Goal: Check status: Check status

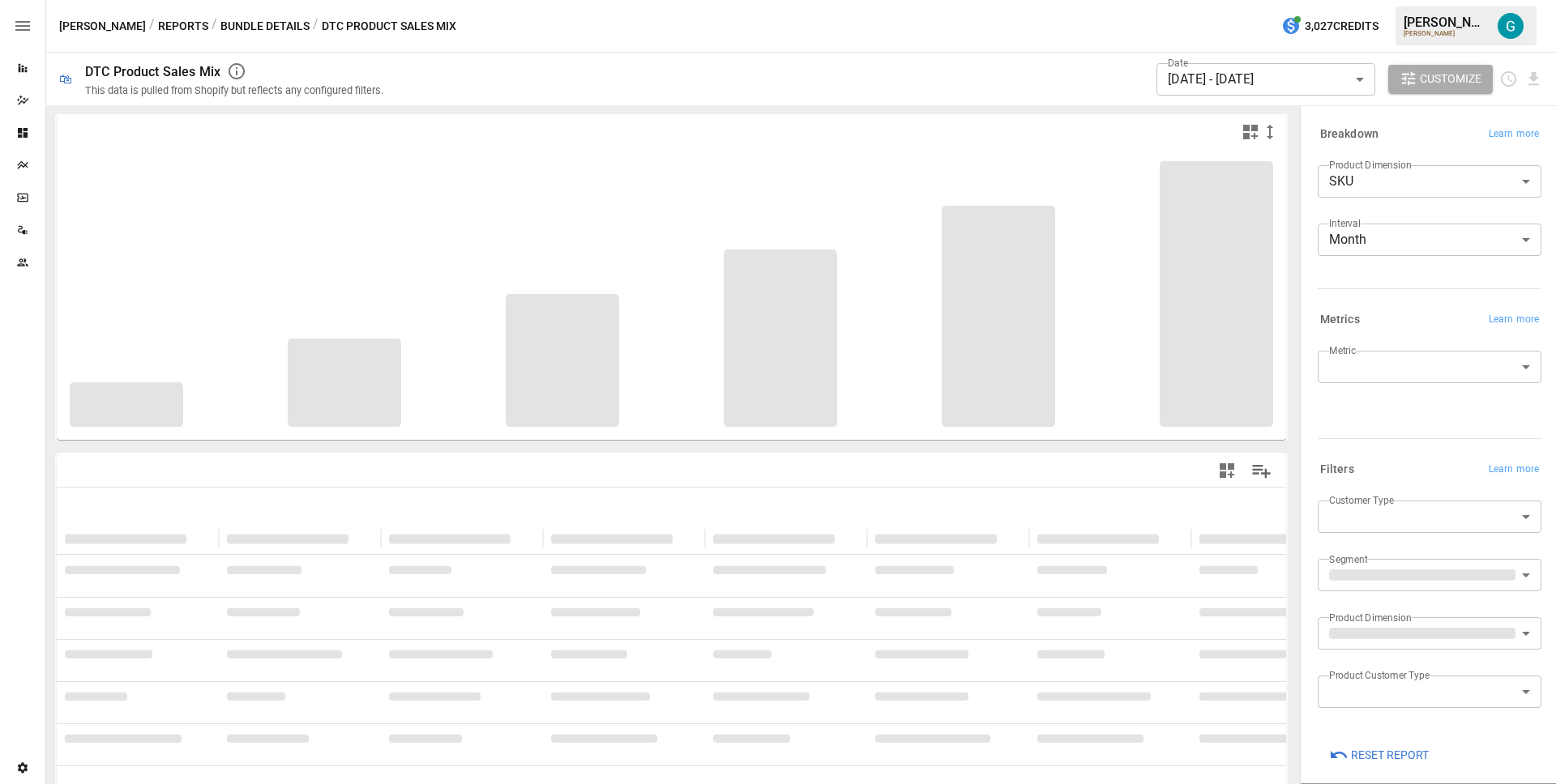
click at [1349, 0] on body "Reports Dazzler Studio Dashboards Plans SmartModel ™ Data Sources Team Settings…" at bounding box center [778, 0] width 1556 height 0
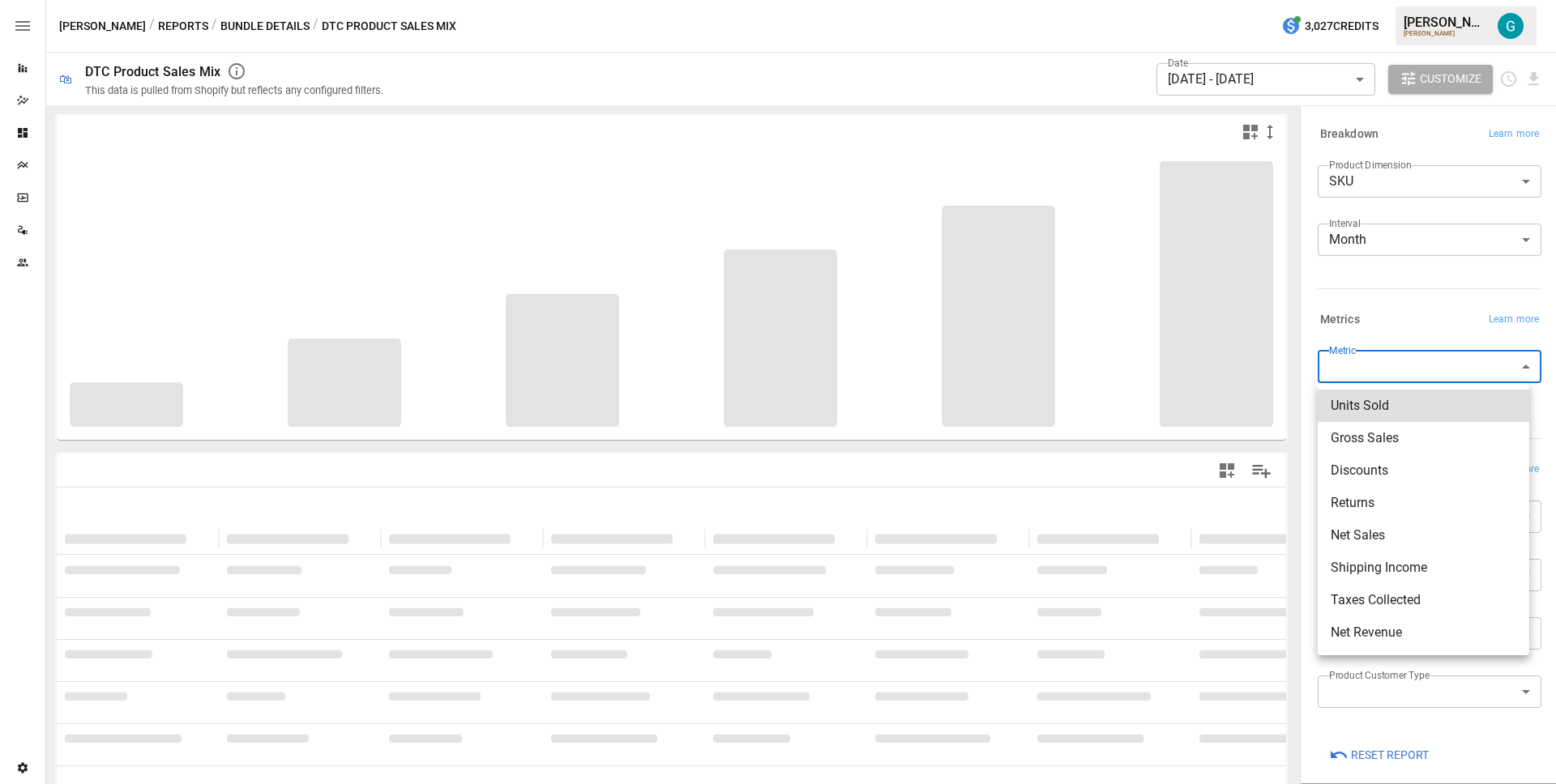
click at [1407, 311] on div at bounding box center [778, 392] width 1556 height 784
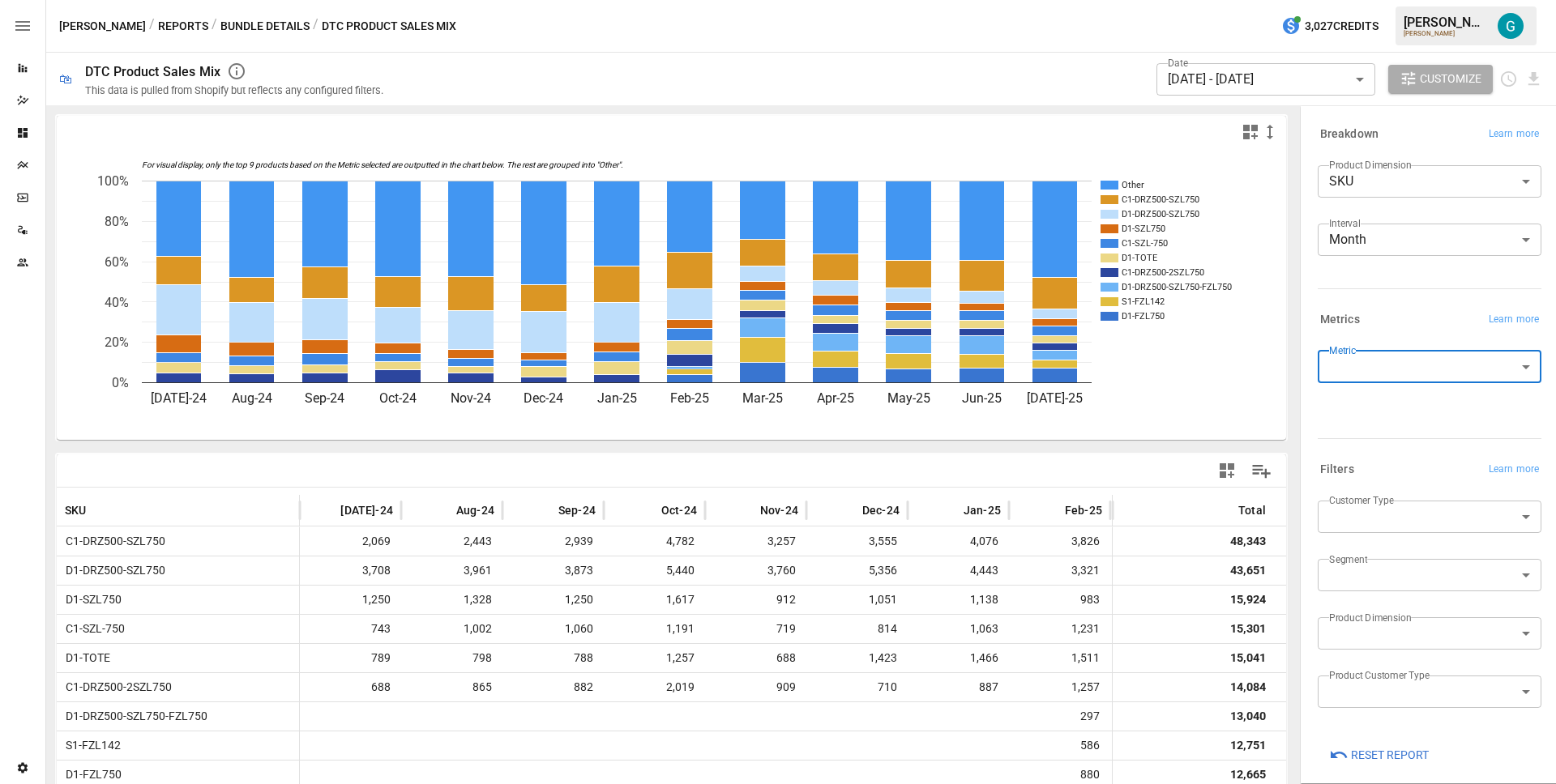
click at [1374, 755] on span "Reset Report" at bounding box center [1390, 756] width 78 height 20
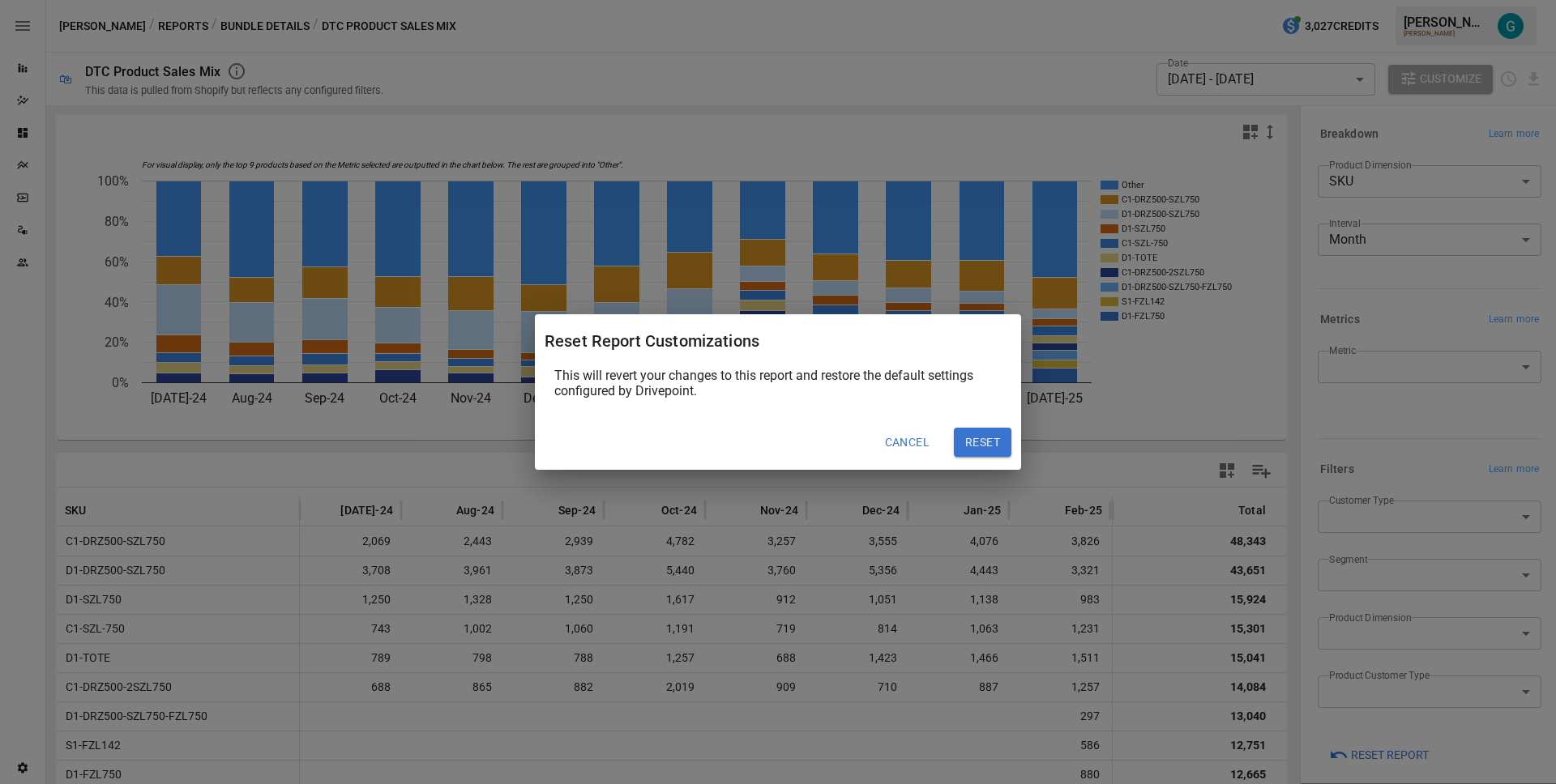
click at [1006, 439] on button "Reset" at bounding box center [983, 442] width 58 height 29
type input "**********"
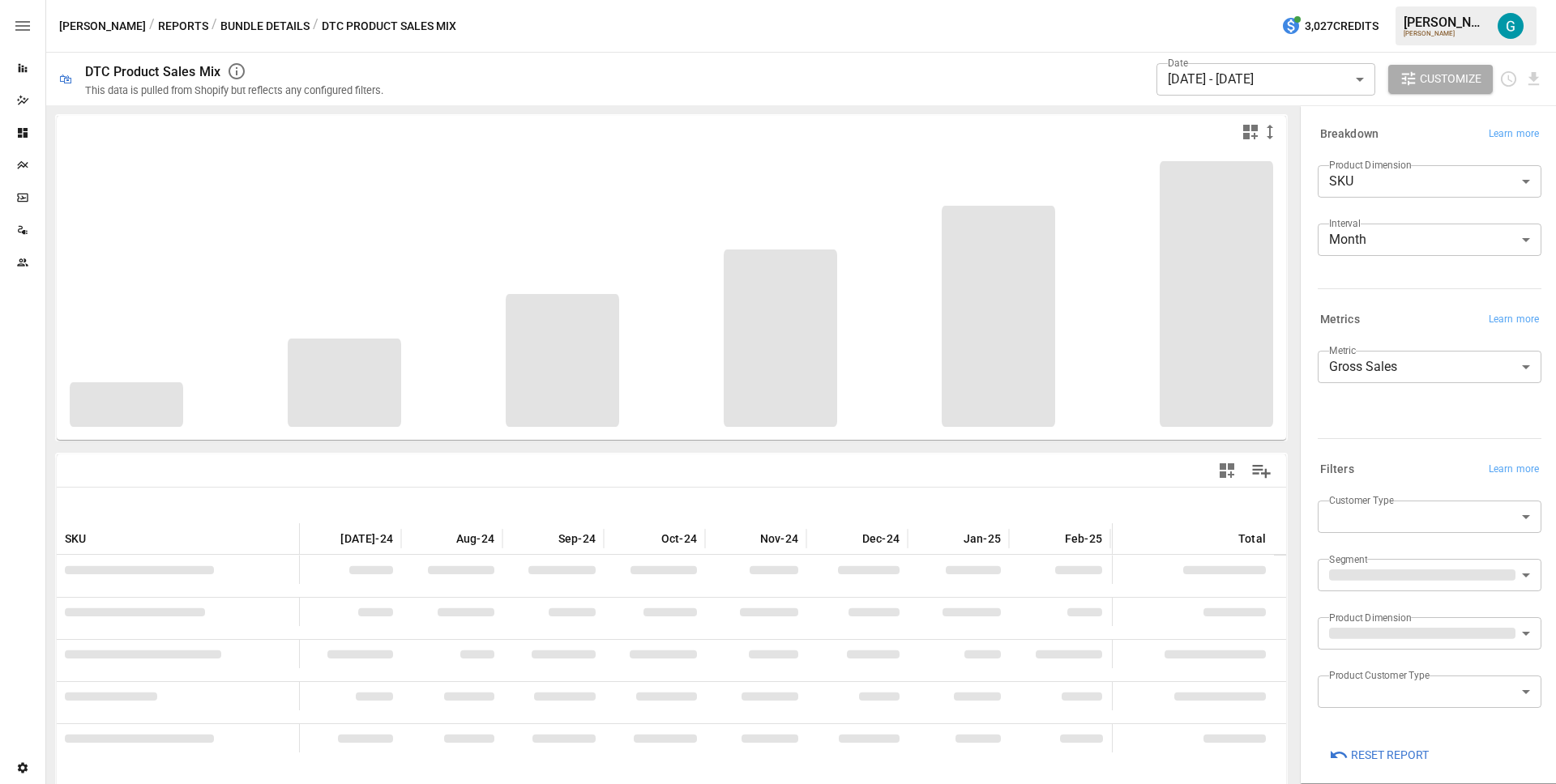
click at [1436, 285] on div at bounding box center [1427, 286] width 230 height 7
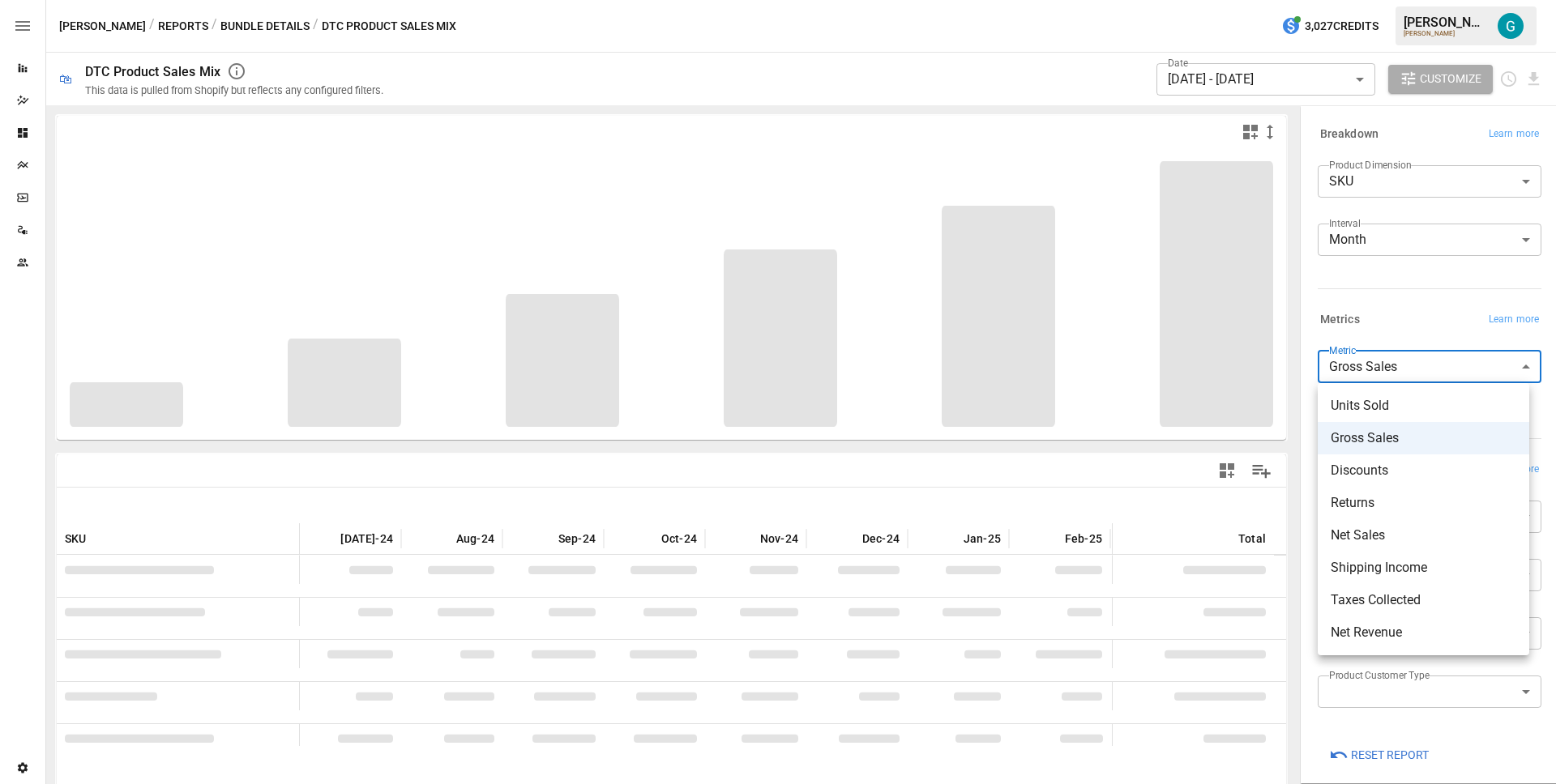
click at [1390, 0] on body "Reports Dazzler Studio Dashboards Plans SmartModel ™ Data Sources Team Settings…" at bounding box center [778, 0] width 1556 height 0
click at [1400, 290] on div at bounding box center [778, 392] width 1556 height 784
